Goal: Task Accomplishment & Management: Use online tool/utility

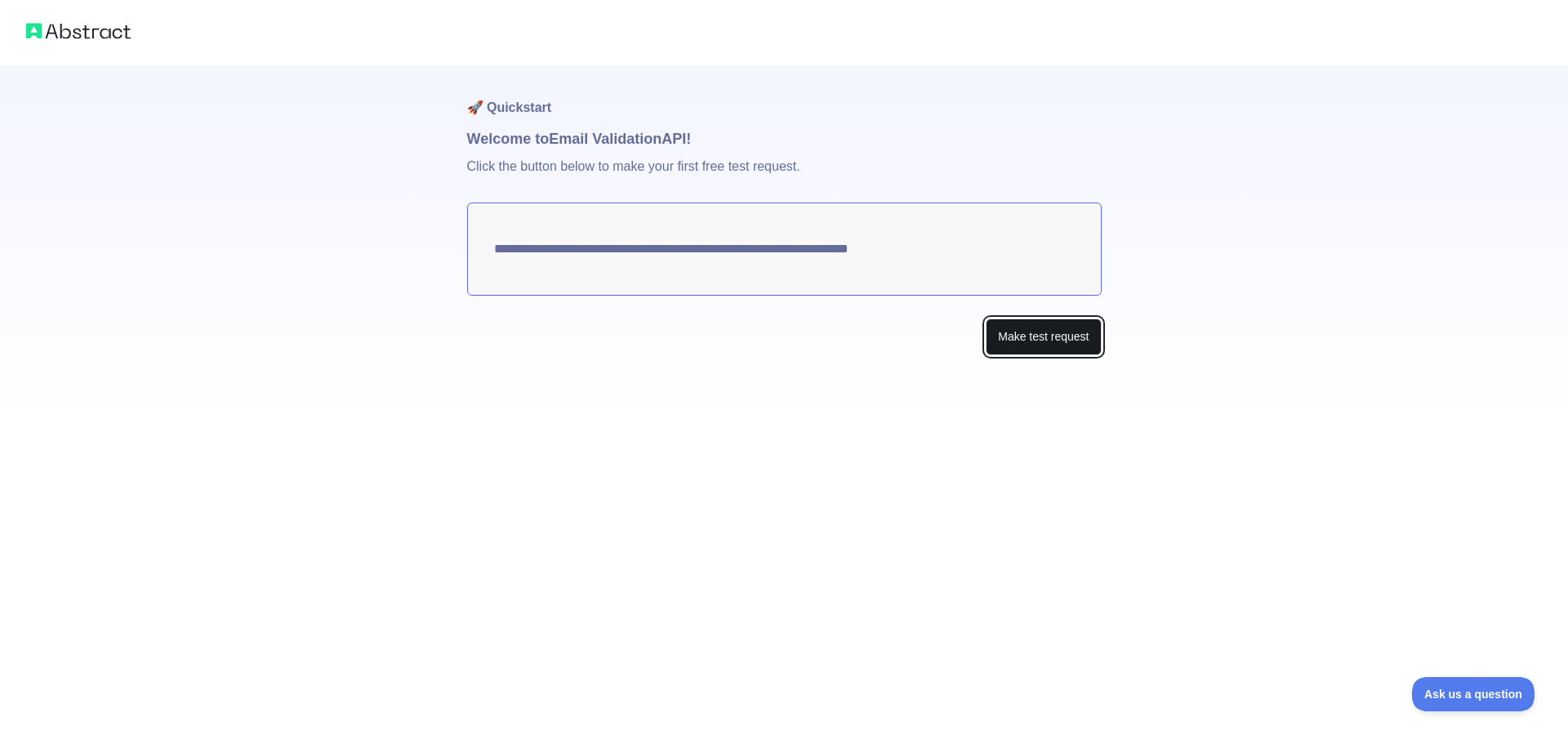
click at [1026, 337] on button "Make test request" at bounding box center [1043, 336] width 116 height 37
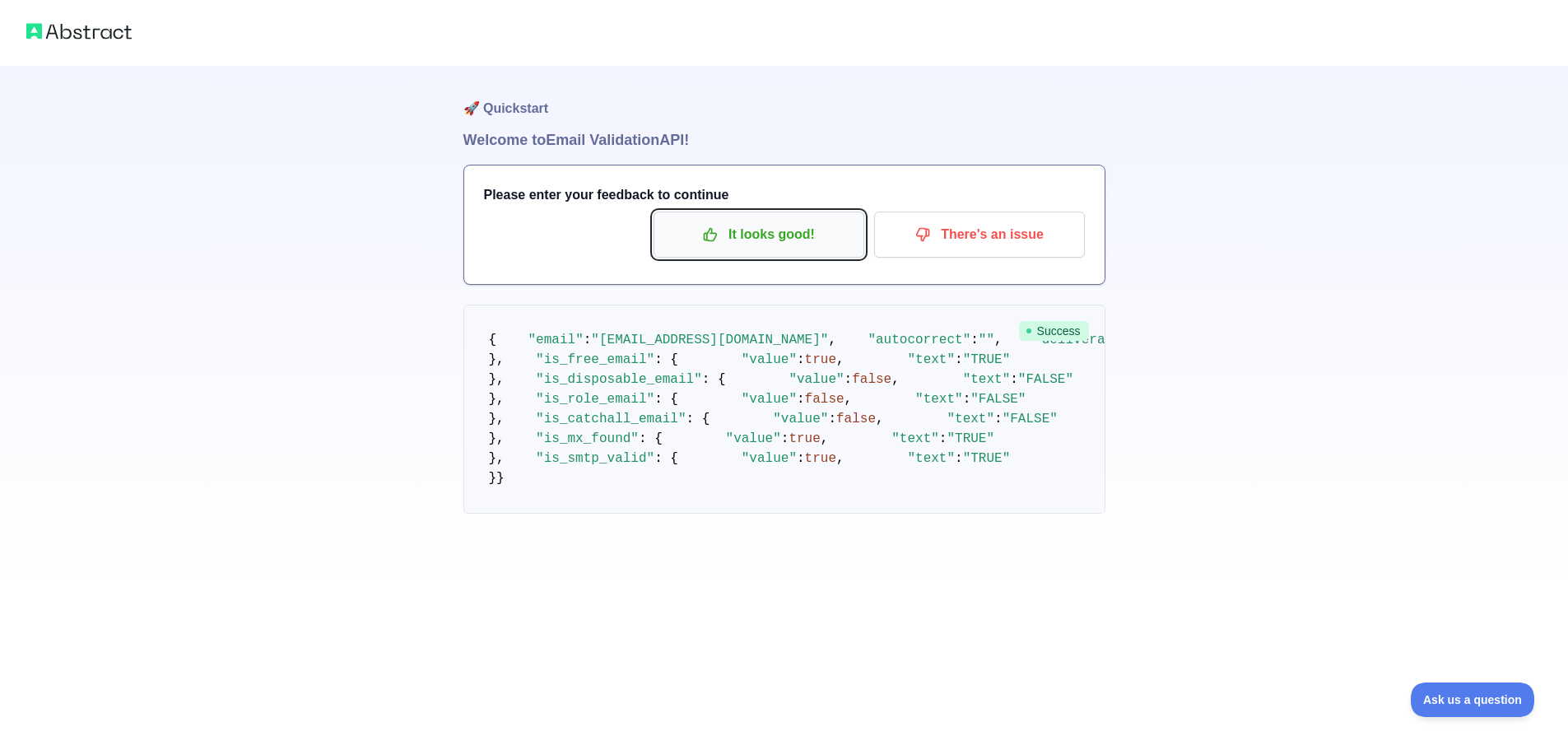
click at [823, 237] on p "It looks good!" at bounding box center [759, 235] width 186 height 28
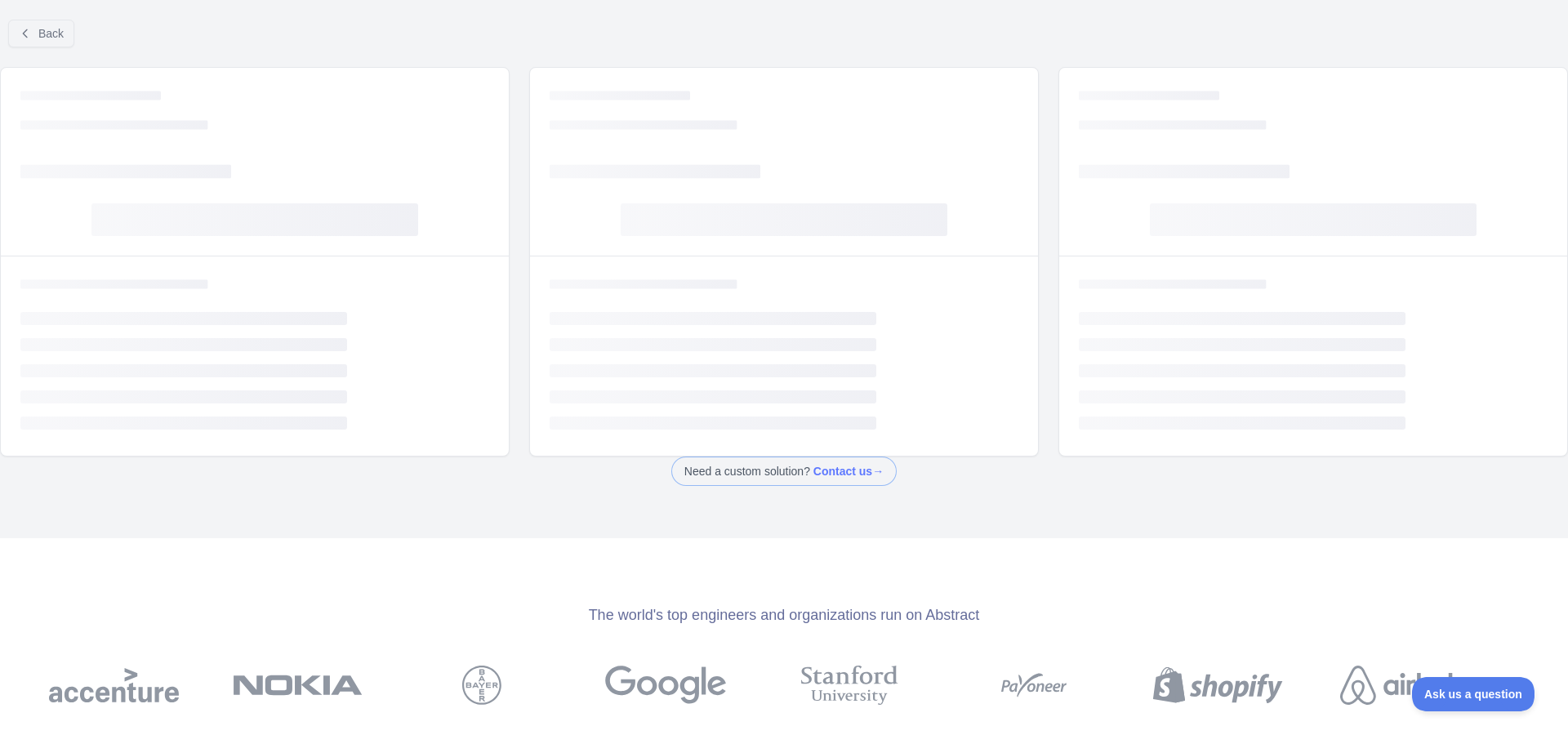
click at [759, 232] on rect at bounding box center [784, 219] width 326 height 32
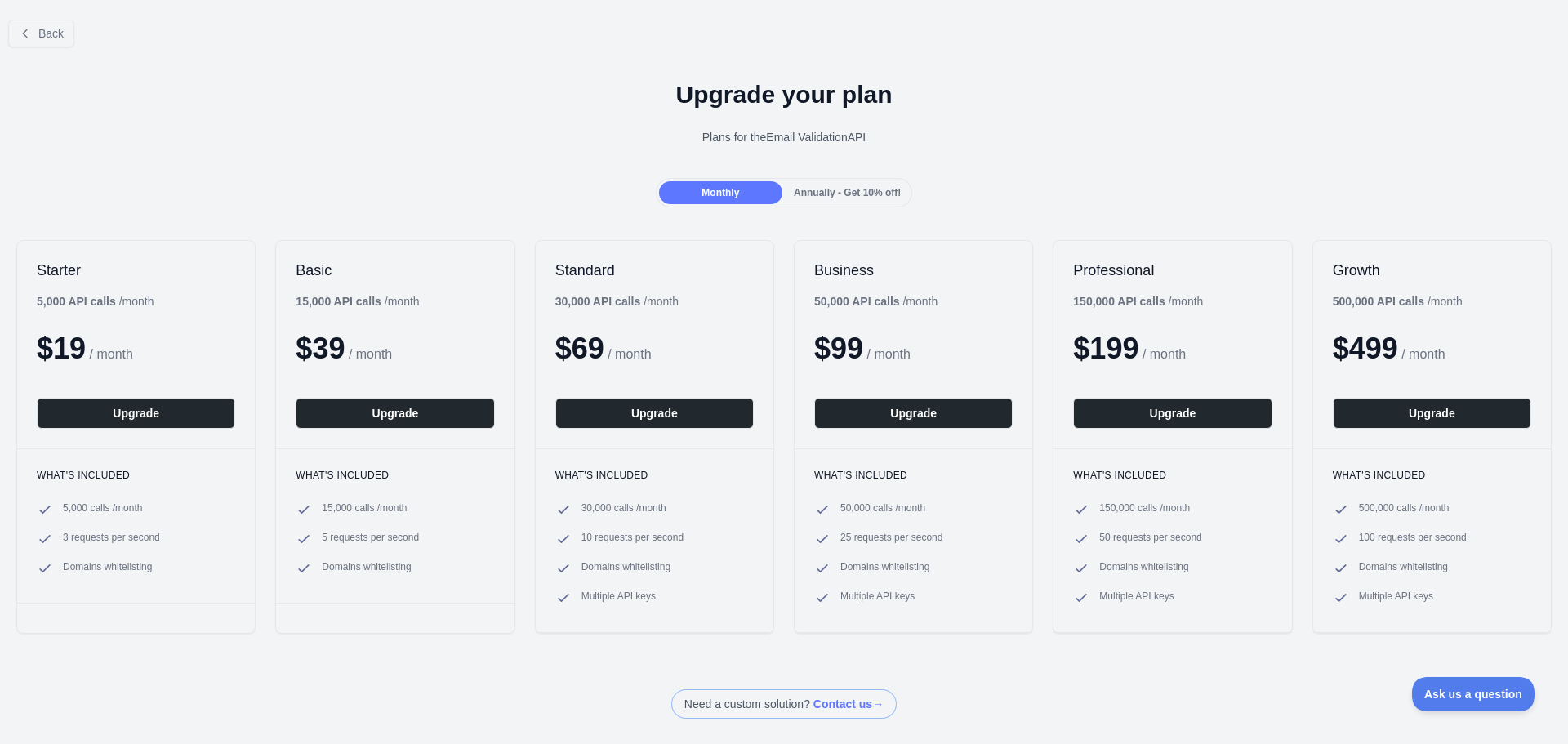
click at [799, 187] on span "Annually - Get 10% off!" at bounding box center [847, 192] width 107 height 11
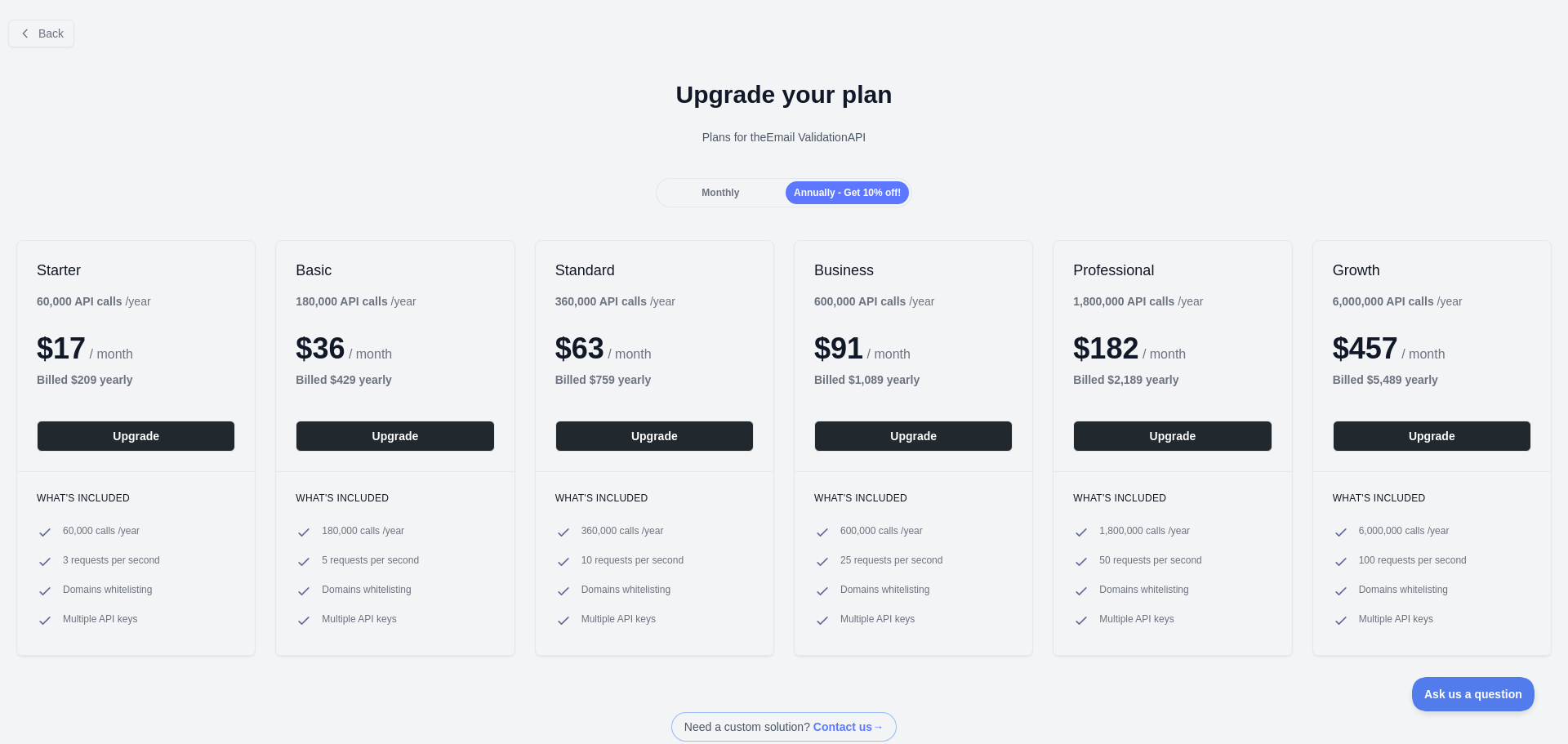
click at [710, 183] on div "Monthly" at bounding box center [720, 192] width 123 height 23
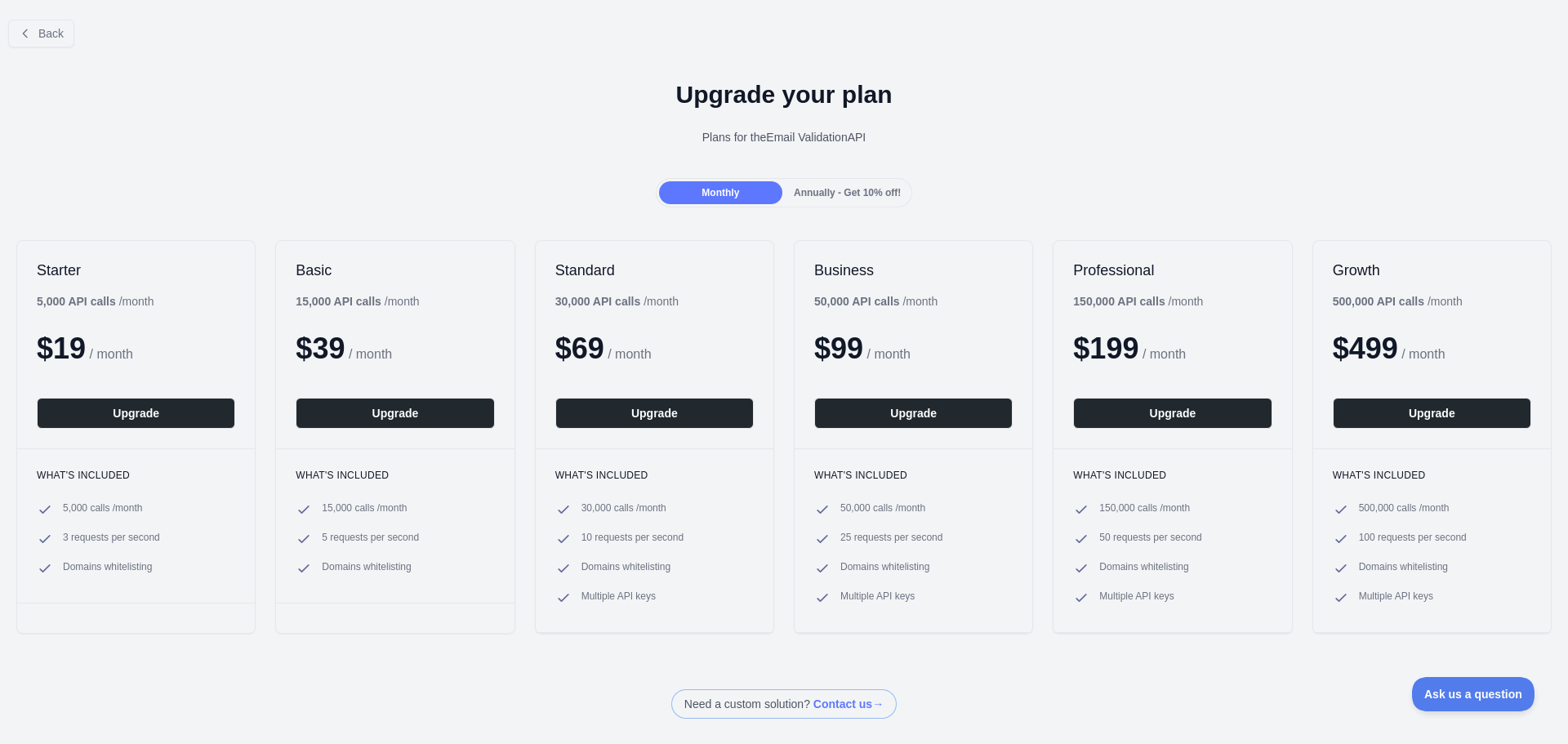
click at [5, 36] on div "Back" at bounding box center [784, 33] width 1568 height 54
click at [43, 23] on button "Back" at bounding box center [42, 33] width 66 height 28
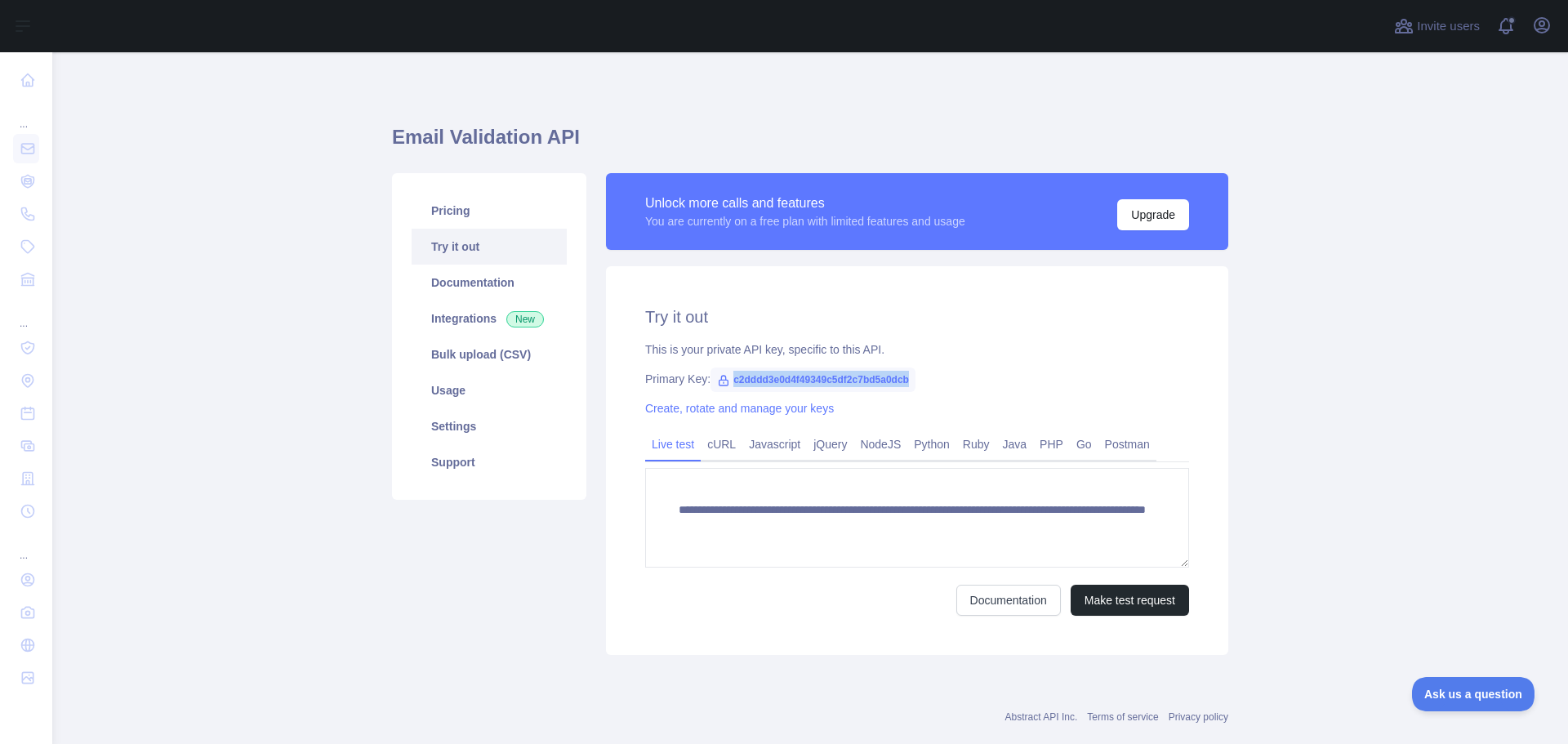
drag, startPoint x: 724, startPoint y: 380, endPoint x: 961, endPoint y: 363, distance: 237.6
click at [961, 363] on div "**********" at bounding box center [917, 460] width 622 height 389
copy span "c2dddd3e0d4f49349c5df2c7bd5a0dcb"
click at [961, 363] on div "**********" at bounding box center [917, 460] width 622 height 389
